Goal: Navigation & Orientation: Find specific page/section

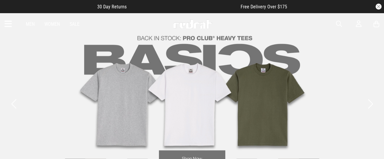
click at [258, 55] on link "2 / 3" at bounding box center [192, 104] width 384 height 182
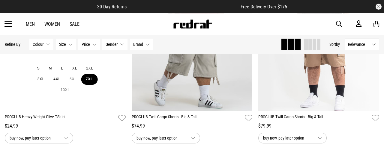
scroll to position [719, 0]
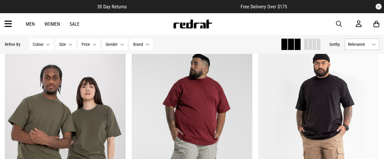
scroll to position [475, 0]
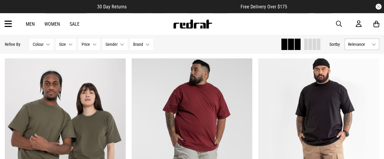
click at [47, 23] on link "Women" at bounding box center [52, 24] width 16 height 6
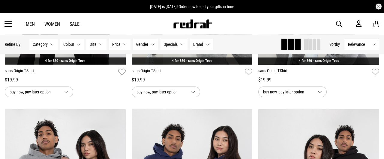
scroll to position [306, 0]
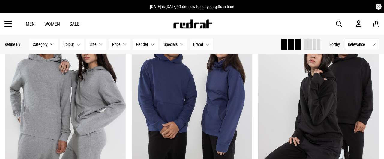
drag, startPoint x: 12, startPoint y: 27, endPoint x: 8, endPoint y: 25, distance: 4.7
click at [8, 25] on div "Men Women Sale Sign in New Back Footwear Back Mens Back Womens Back Youth & Kid…" at bounding box center [192, 24] width 384 height 22
click at [8, 25] on icon at bounding box center [9, 24] width 8 height 10
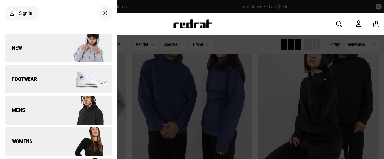
click at [28, 140] on span "Womens" at bounding box center [19, 141] width 28 height 7
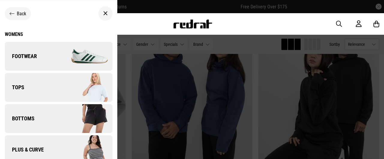
click at [27, 112] on link "Bottoms" at bounding box center [59, 118] width 108 height 29
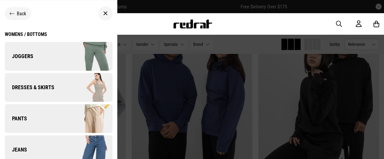
click at [27, 112] on link "Pants" at bounding box center [59, 118] width 108 height 29
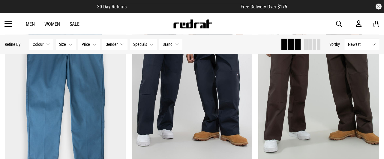
scroll to position [114, 0]
